Goal: Use online tool/utility

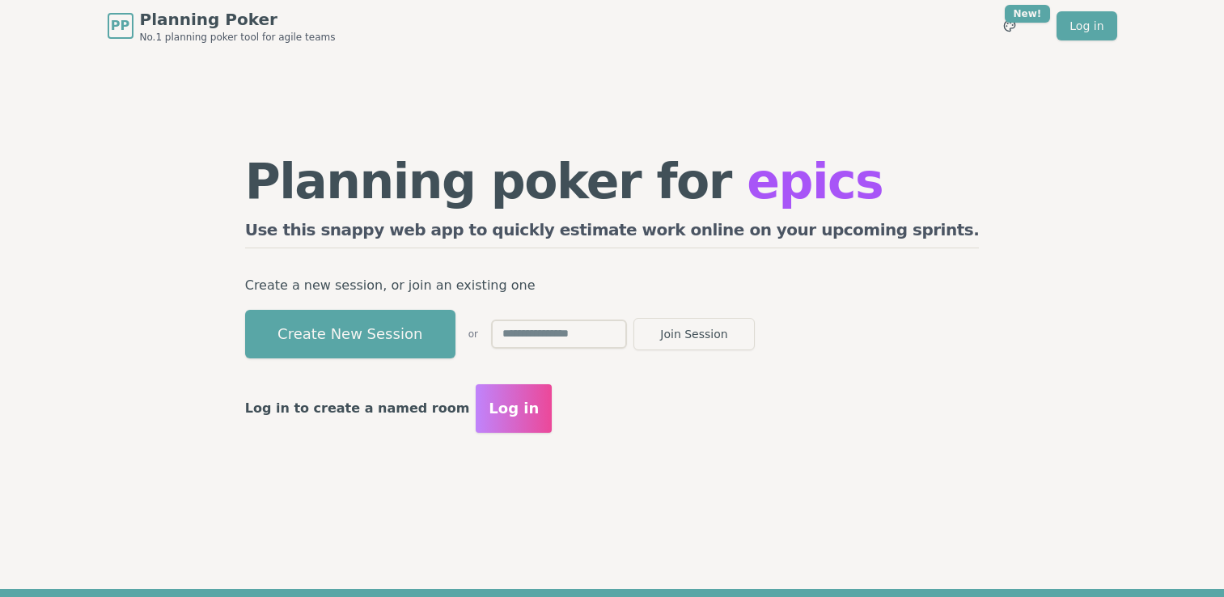
click at [405, 325] on button "Create New Session" at bounding box center [350, 334] width 210 height 49
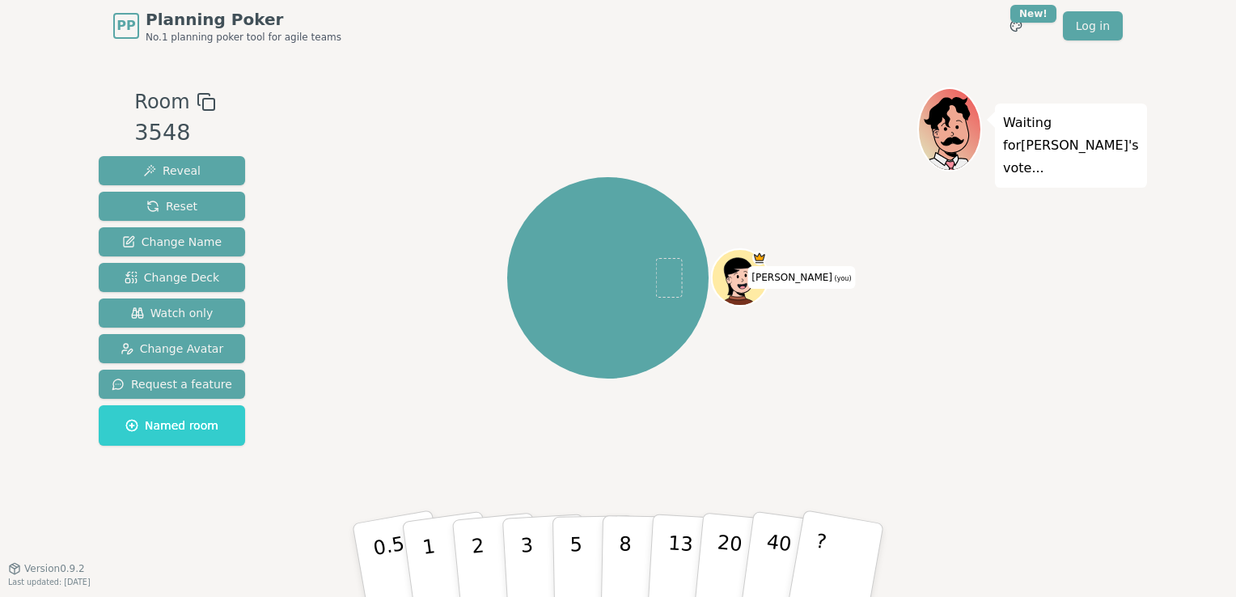
click at [203, 104] on rect at bounding box center [208, 104] width 11 height 11
click at [421, 137] on div "[PERSON_NAME] (you)" at bounding box center [608, 278] width 619 height 323
click at [433, 264] on div "[PERSON_NAME] (you)" at bounding box center [608, 278] width 619 height 323
click at [201, 105] on icon at bounding box center [206, 101] width 19 height 19
click at [413, 329] on div "[PERSON_NAME] (you)" at bounding box center [608, 278] width 619 height 323
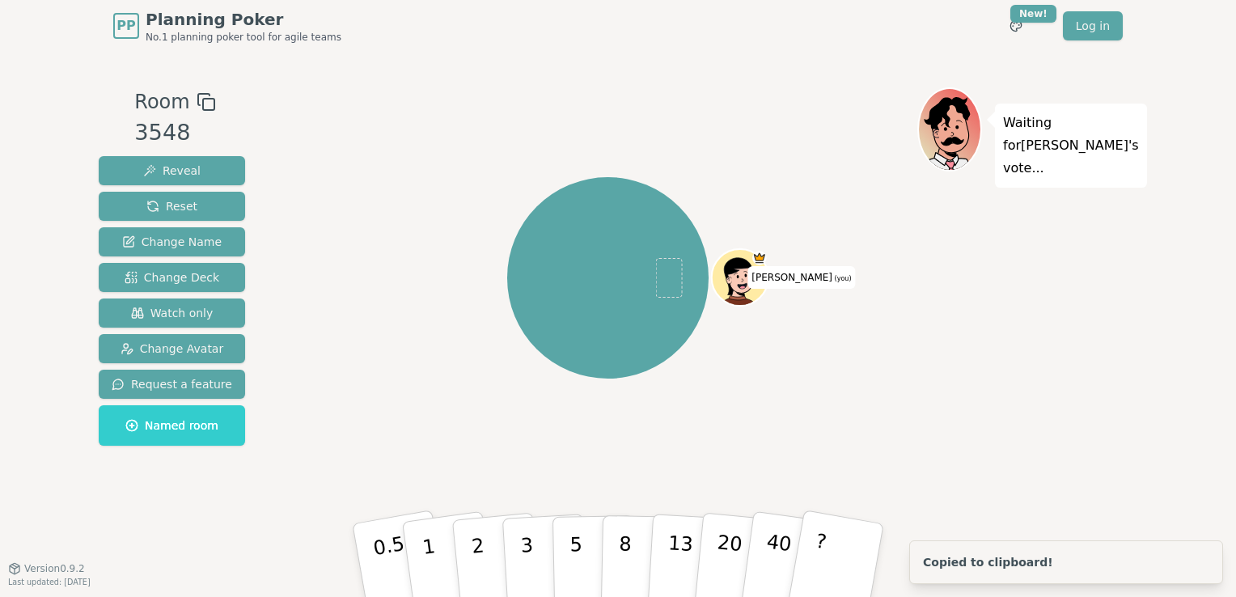
click at [405, 180] on div "[PERSON_NAME] (you)" at bounding box center [608, 278] width 619 height 323
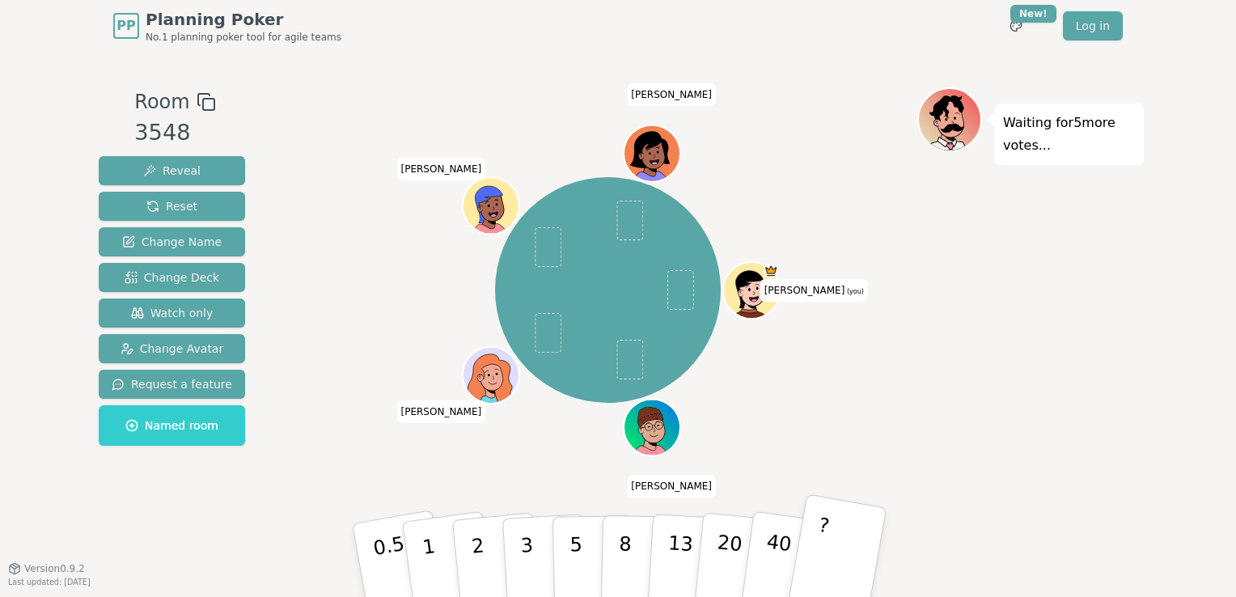
click at [852, 557] on button "?" at bounding box center [836, 560] width 101 height 133
click at [1003, 387] on div "Waiting for 3 more votes..." at bounding box center [1030, 309] width 227 height 445
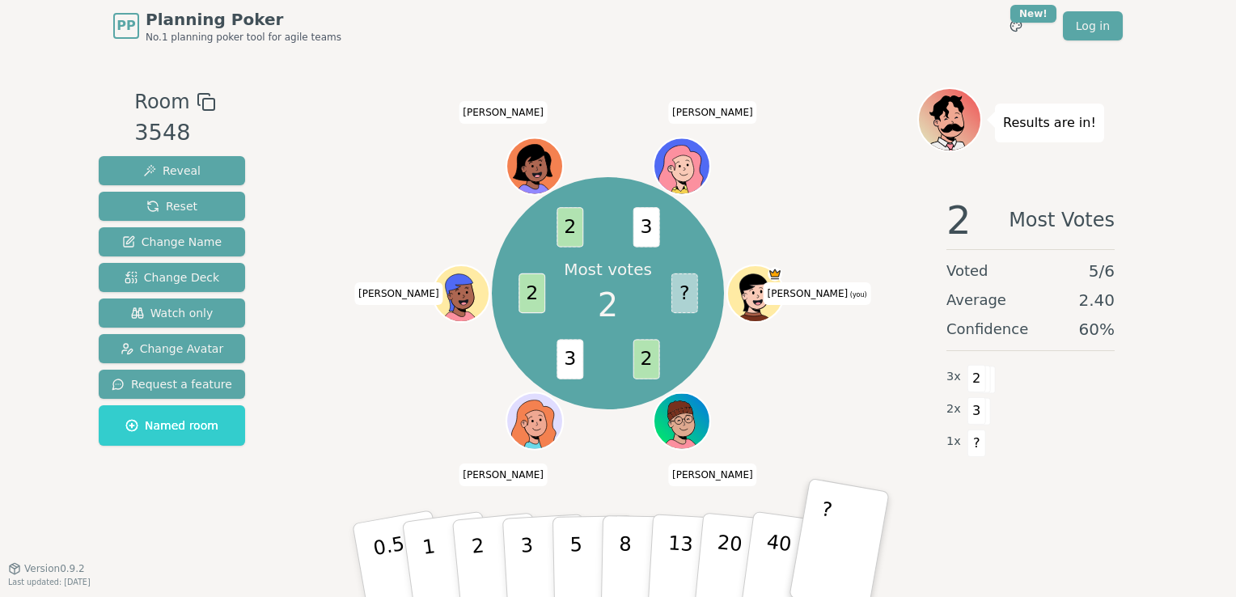
click at [414, 377] on div "Most votes 2 ? 2 3 2 2 3 [PERSON_NAME] (you) [PERSON_NAME] [PERSON_NAME] [PERSO…" at bounding box center [608, 294] width 619 height 354
click at [793, 195] on div "Majority 2 ? 2 3 2 2 2 3 [PERSON_NAME] (you) [PERSON_NAME] [PERSON_NAME] [PERSO…" at bounding box center [608, 294] width 619 height 354
